Goal: Check status: Check status

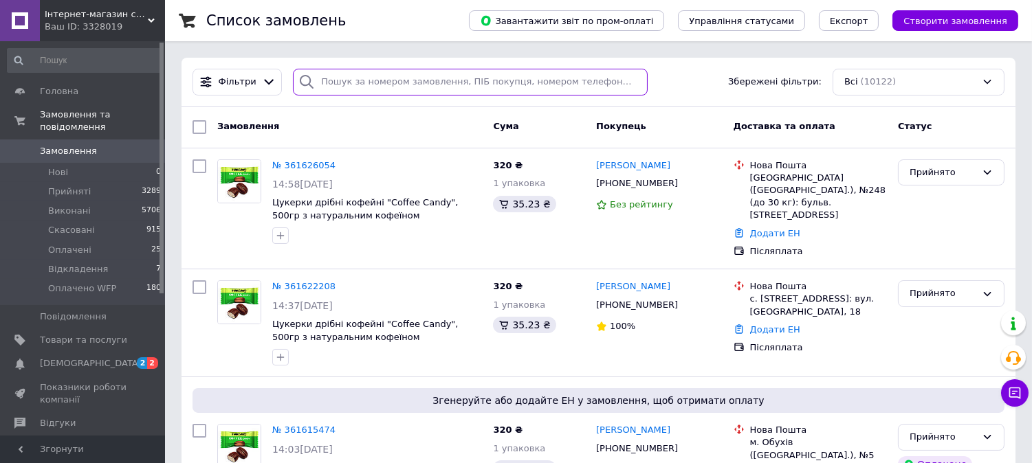
click at [360, 89] on input "search" at bounding box center [470, 82] width 355 height 27
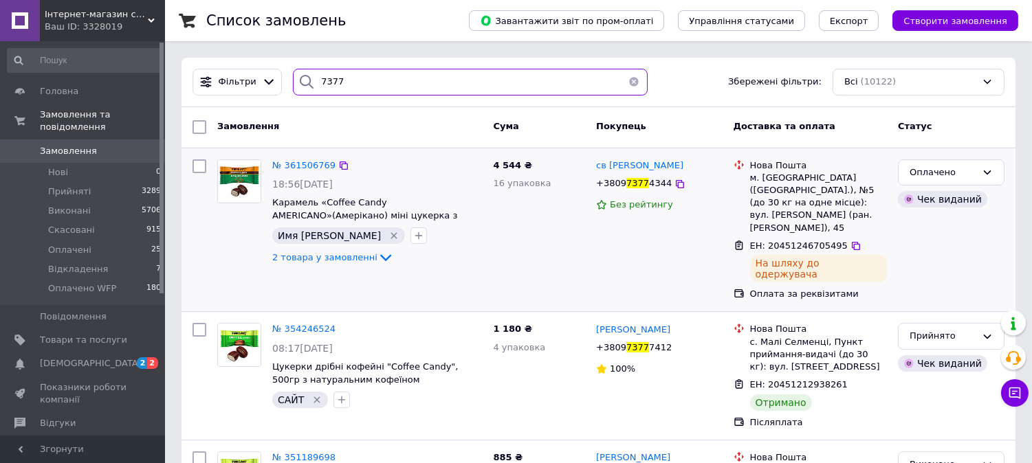
scroll to position [153, 0]
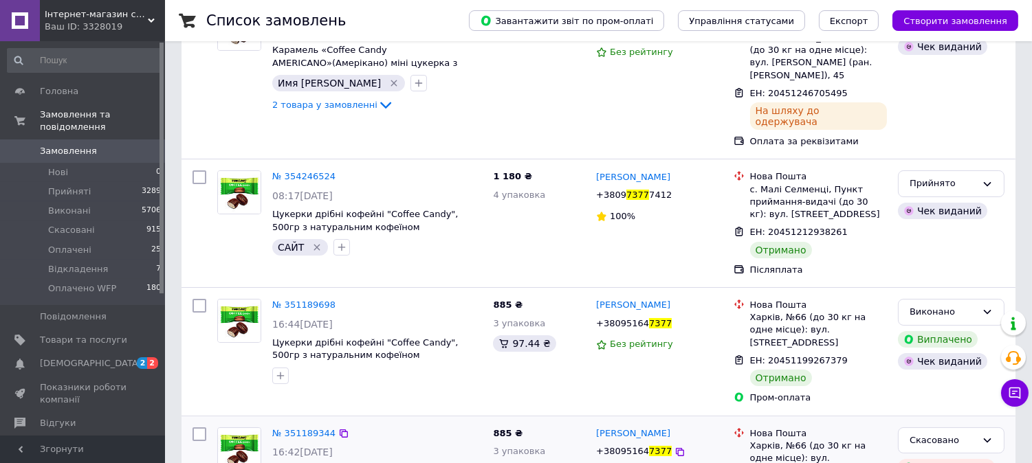
type input "7377"
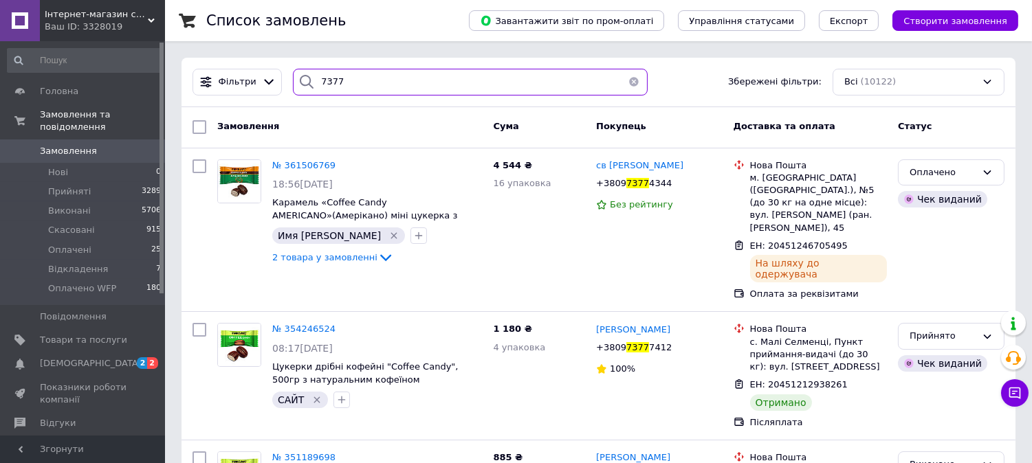
click at [311, 81] on div "7377" at bounding box center [470, 82] width 355 height 27
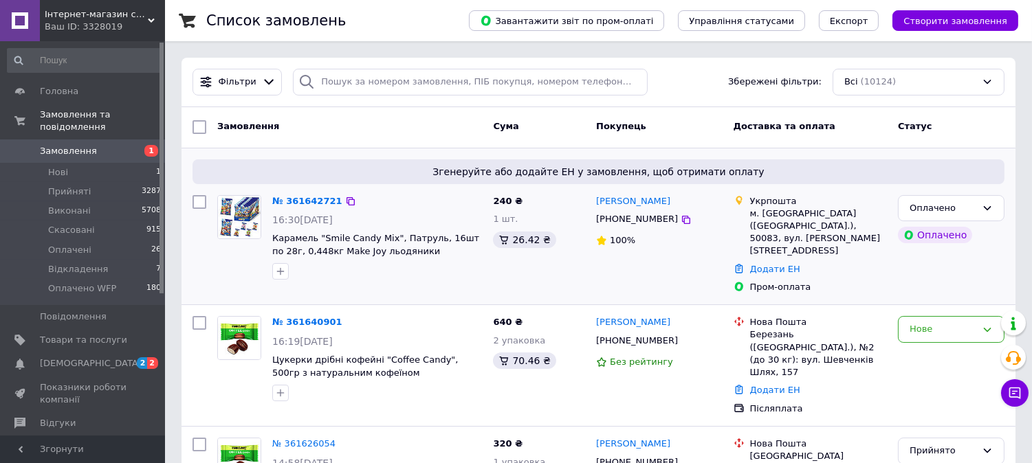
scroll to position [76, 0]
